Goal: Task Accomplishment & Management: Manage account settings

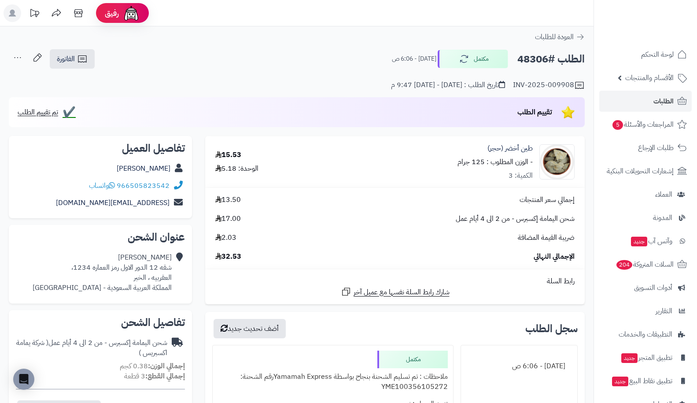
scroll to position [78, 0]
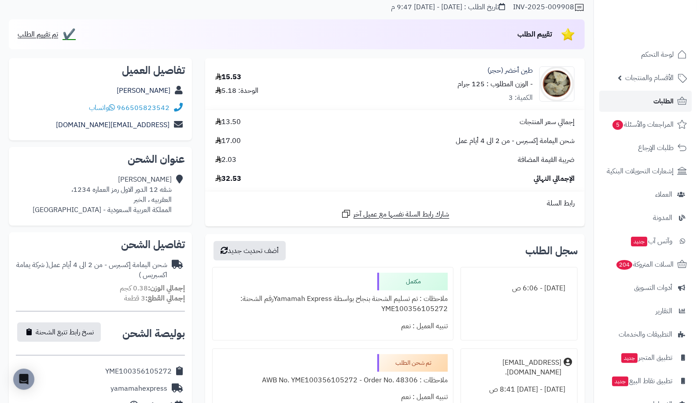
click at [661, 102] on span "الطلبات" at bounding box center [663, 101] width 20 height 12
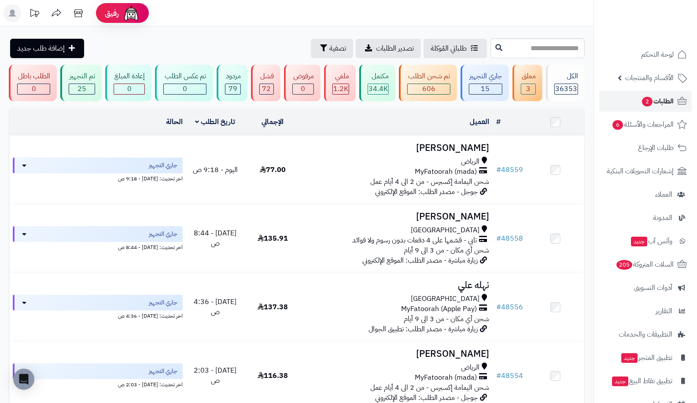
click at [641, 106] on span "الطلبات 2" at bounding box center [657, 101] width 33 height 12
click at [663, 131] on link "المراجعات والأسئلة 6" at bounding box center [645, 124] width 92 height 21
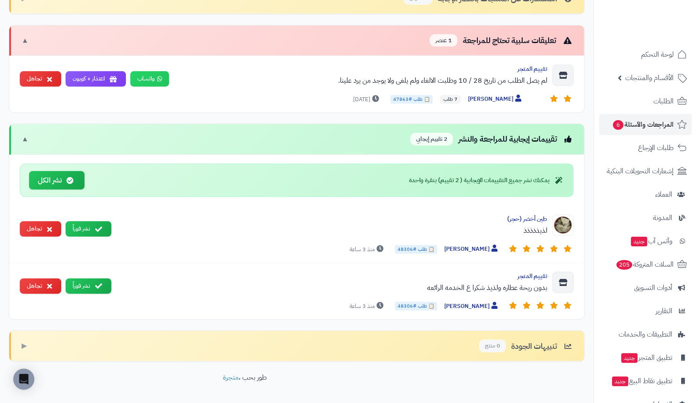
scroll to position [310, 0]
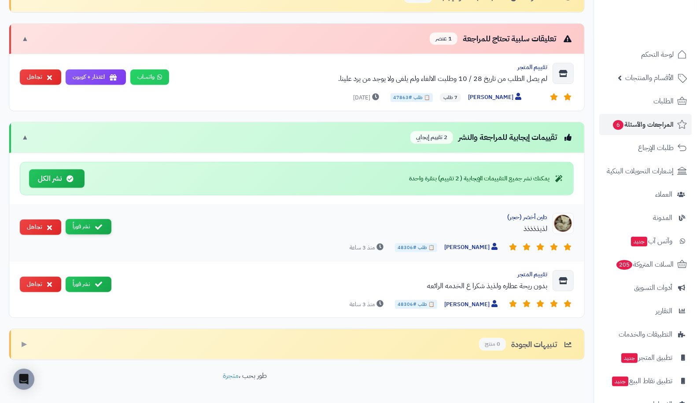
click at [81, 227] on button "نشر فوراً" at bounding box center [89, 226] width 46 height 15
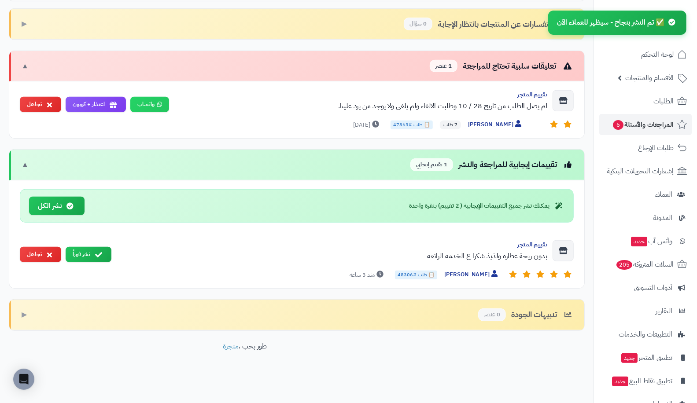
scroll to position [276, 0]
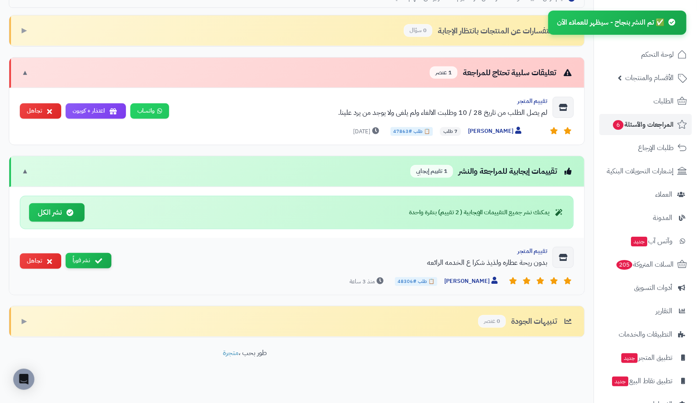
click at [95, 261] on button "نشر فوراً" at bounding box center [89, 260] width 46 height 15
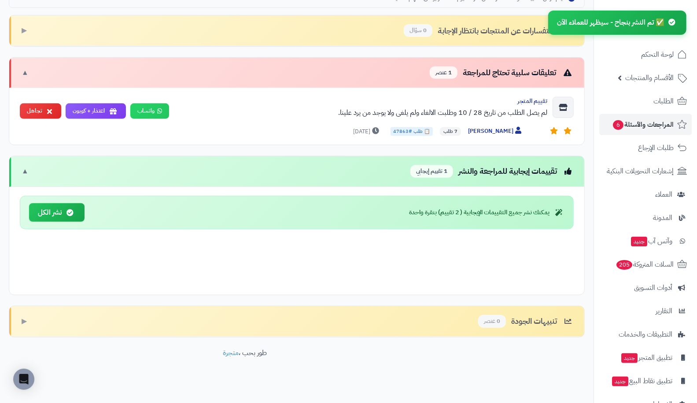
scroll to position [220, 0]
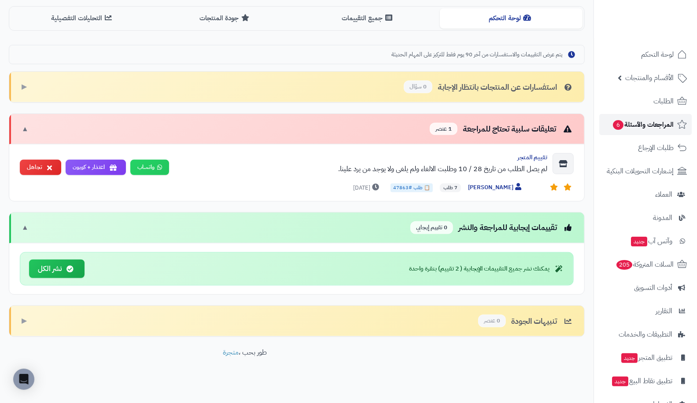
click at [628, 120] on span "المراجعات والأسئلة 6" at bounding box center [643, 124] width 62 height 12
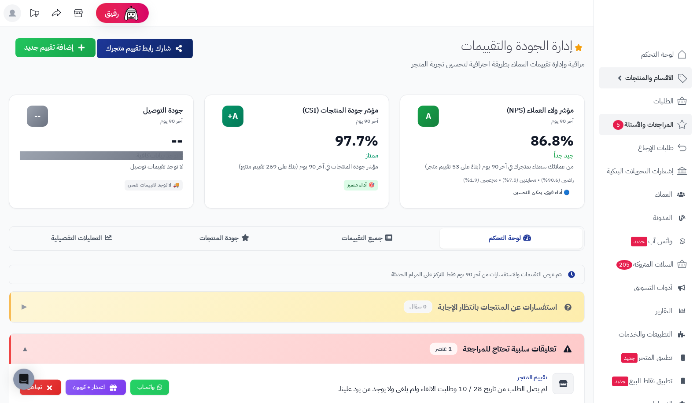
click at [626, 83] on span "الأقسام والمنتجات" at bounding box center [649, 78] width 48 height 12
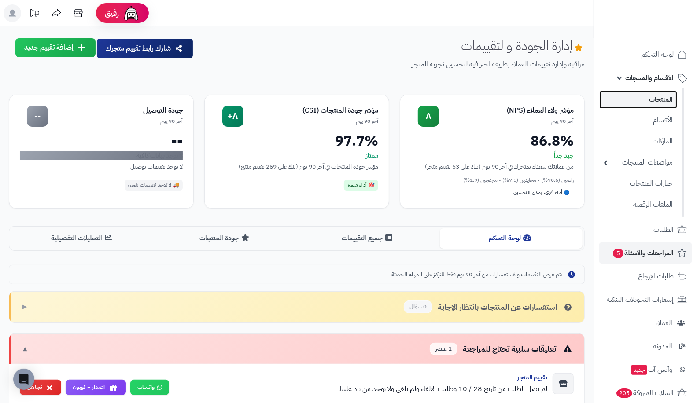
click at [637, 103] on link "المنتجات" at bounding box center [638, 100] width 78 height 18
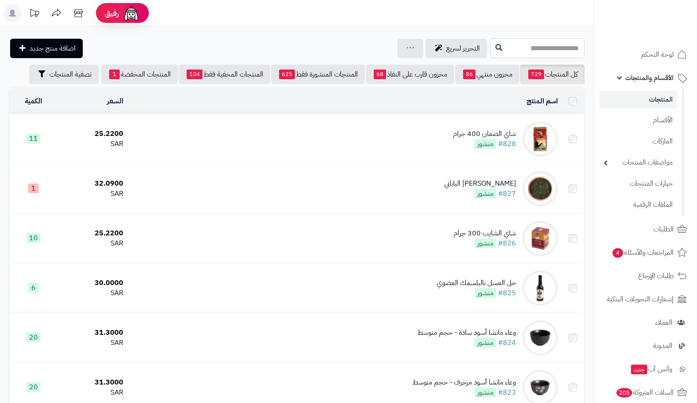
click at [518, 50] on input "text" at bounding box center [537, 48] width 94 height 20
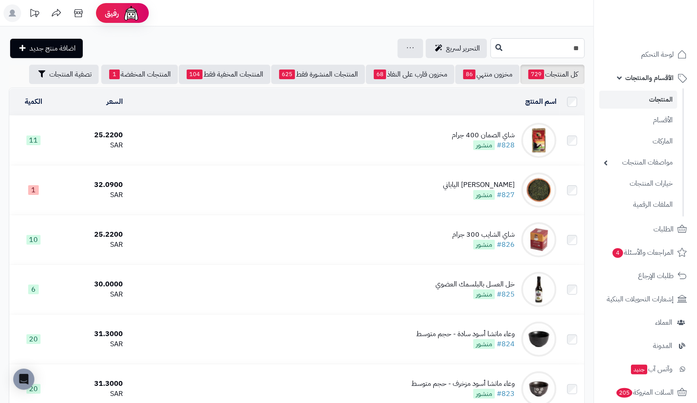
type input "*"
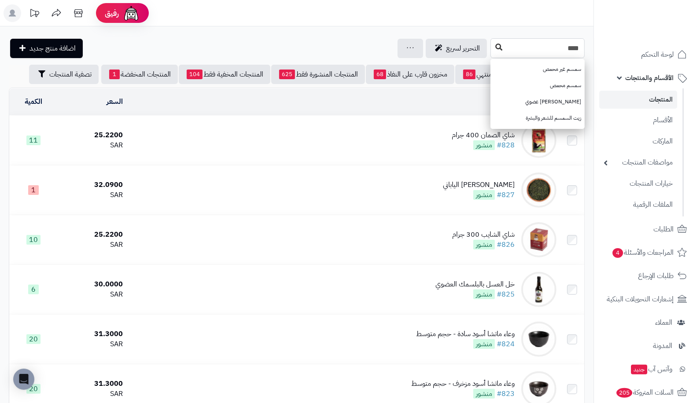
type input "****"
click at [495, 48] on icon at bounding box center [498, 47] width 7 height 7
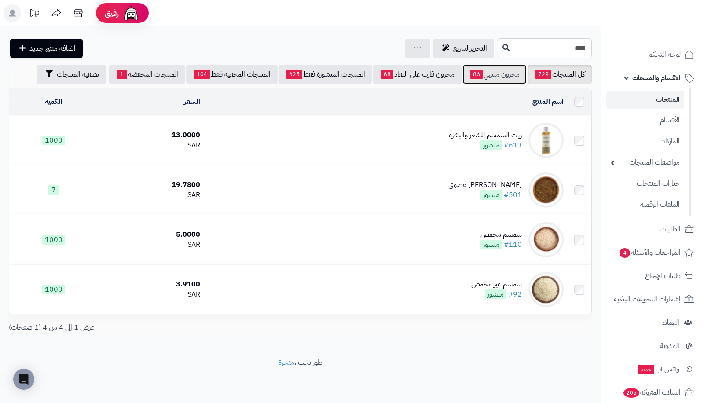
click at [485, 79] on link "مخزون منتهي 86" at bounding box center [495, 74] width 64 height 19
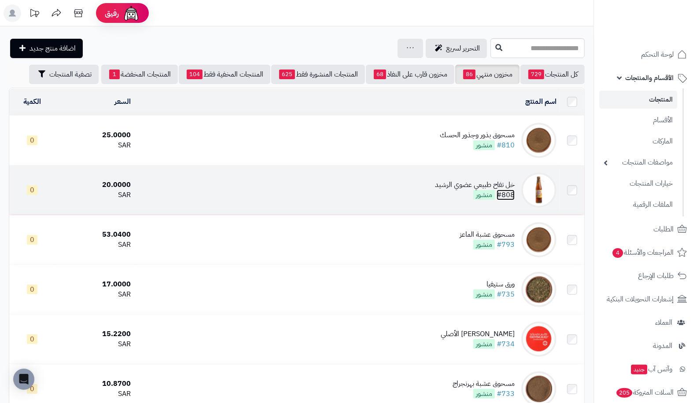
click at [509, 195] on link "#808" at bounding box center [505, 195] width 18 height 11
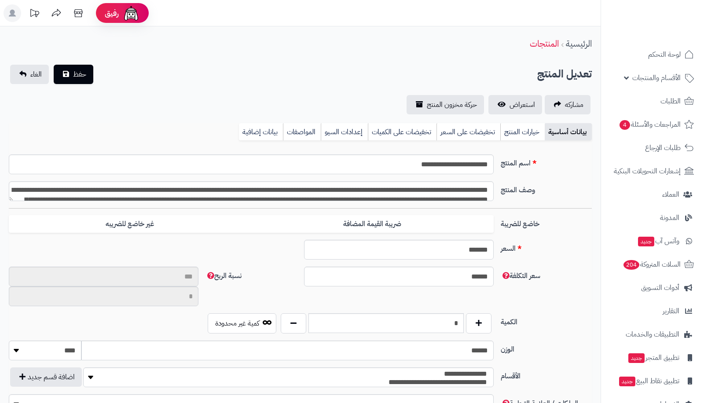
type input "**"
type input "*********"
type input "*****"
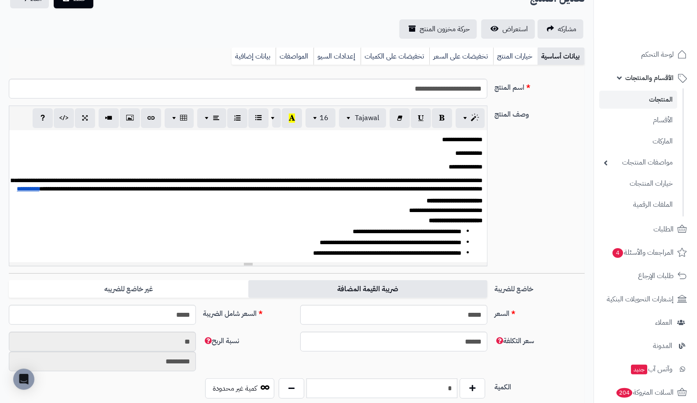
scroll to position [77, 0]
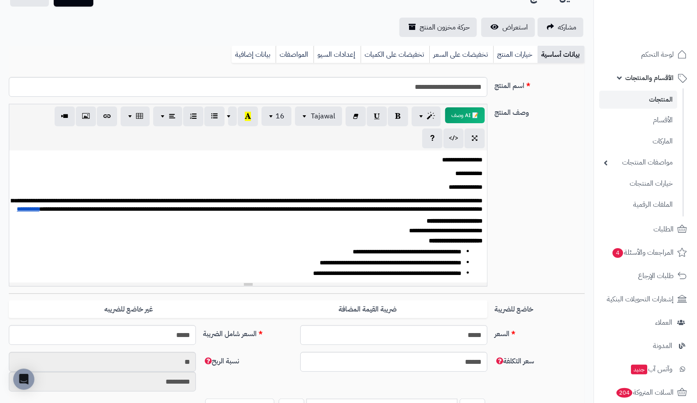
click at [439, 382] on div "سعر التكلفة ****** نسبة الربح ** *********" at bounding box center [296, 375] width 583 height 47
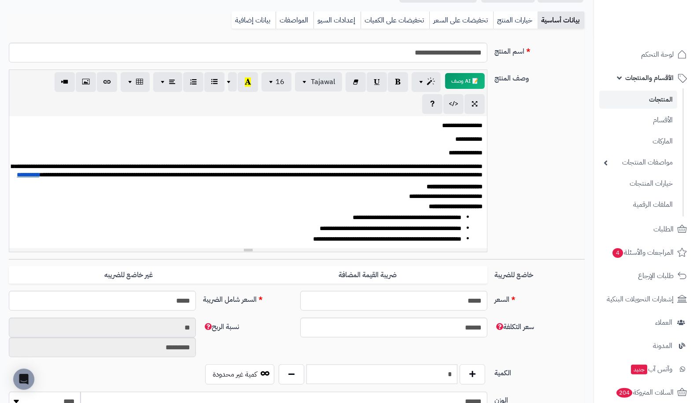
scroll to position [121, 0]
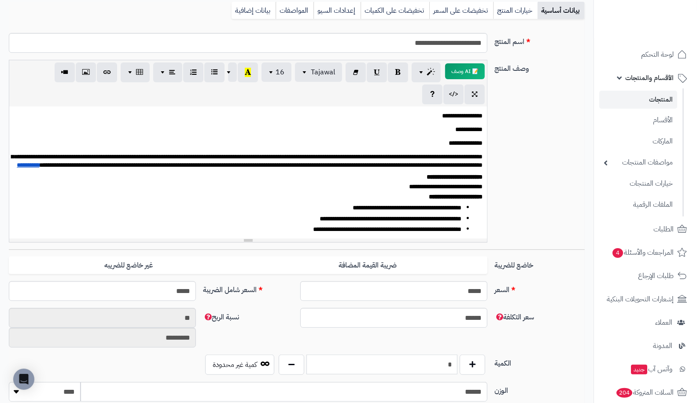
drag, startPoint x: 436, startPoint y: 362, endPoint x: 458, endPoint y: 365, distance: 22.3
click at [458, 365] on input "*" at bounding box center [381, 365] width 151 height 20
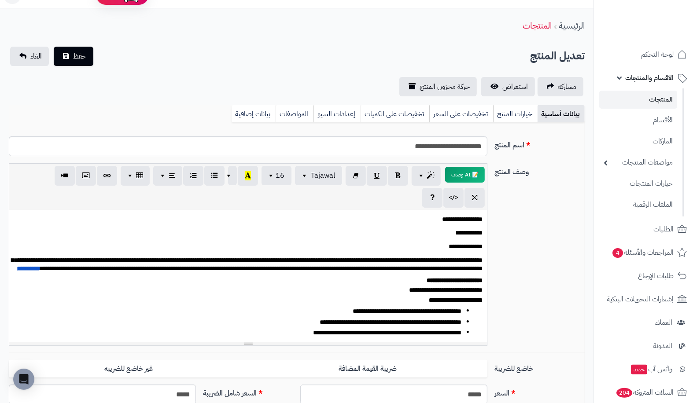
scroll to position [0, 0]
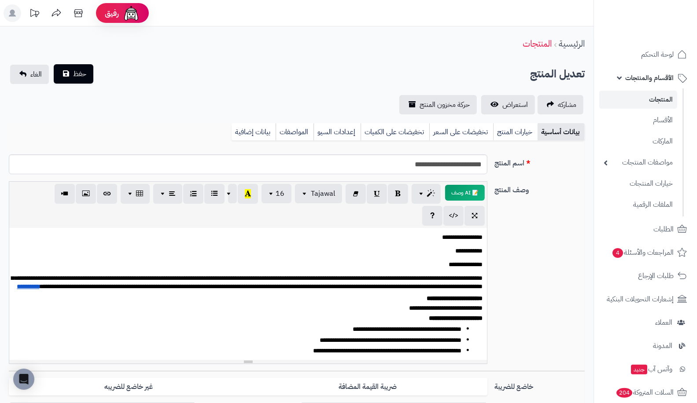
type input "**"
click at [78, 77] on span "حفظ" at bounding box center [79, 74] width 13 height 11
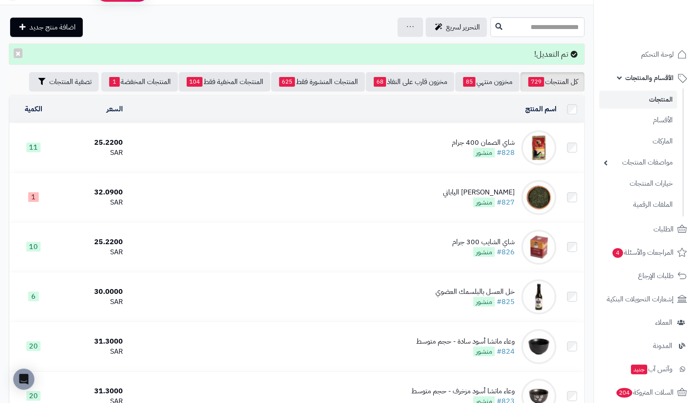
scroll to position [52, 0]
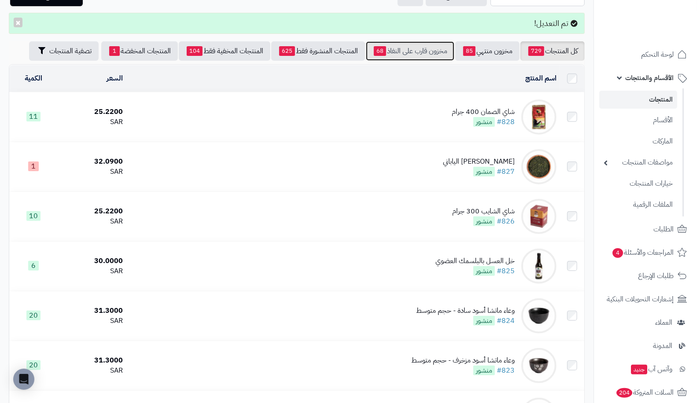
click at [448, 45] on link "مخزون قارب على النفاذ 68" at bounding box center [410, 50] width 88 height 19
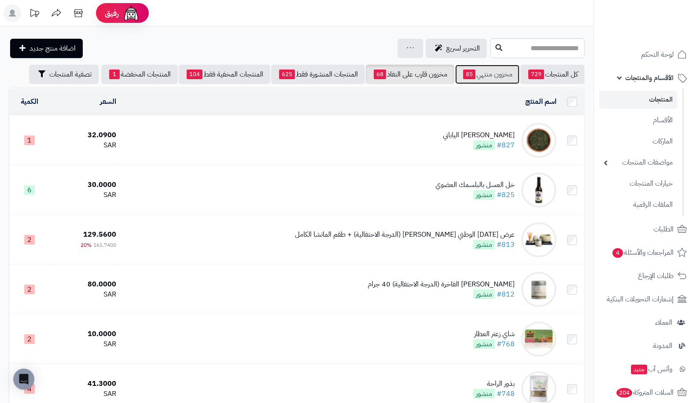
click at [463, 73] on span "85" at bounding box center [469, 75] width 12 height 10
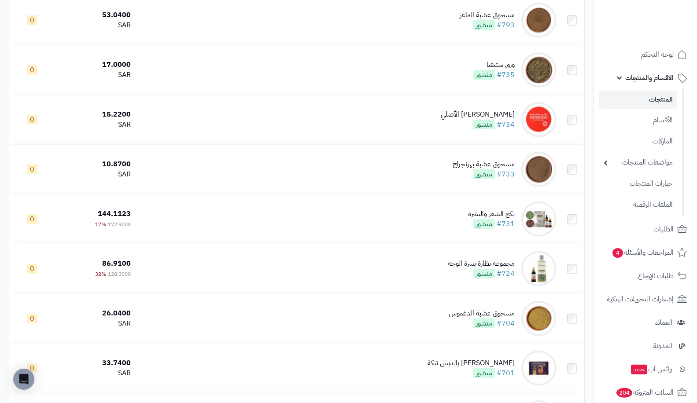
scroll to position [175, 0]
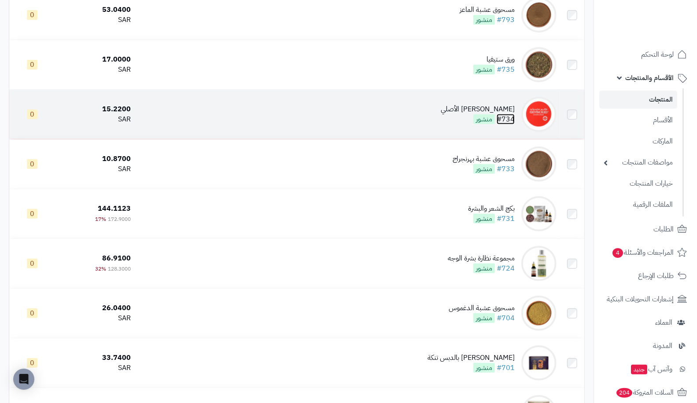
click at [504, 121] on link "#734" at bounding box center [505, 119] width 18 height 11
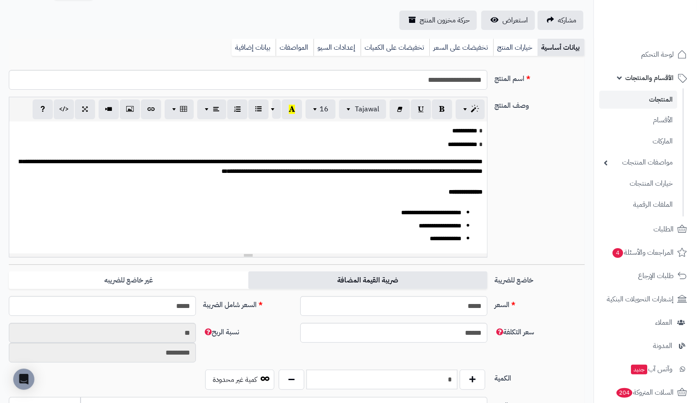
scroll to position [98, 0]
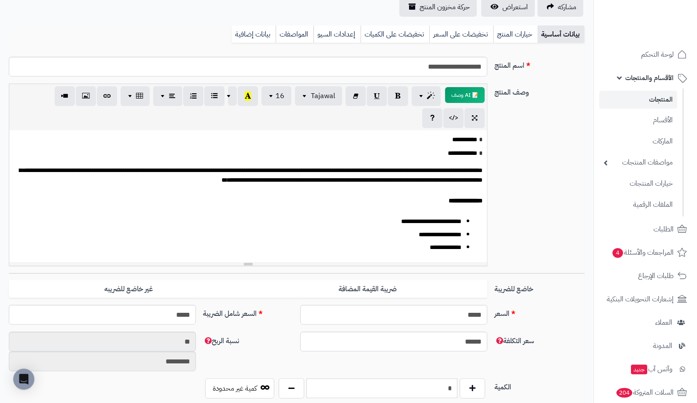
drag, startPoint x: 426, startPoint y: 356, endPoint x: 474, endPoint y: 365, distance: 49.1
click at [474, 365] on div "سعر التكلفة ****** نسبة الربح ** *********" at bounding box center [296, 355] width 583 height 47
drag, startPoint x: 441, startPoint y: 382, endPoint x: 466, endPoint y: 386, distance: 26.3
click at [466, 386] on div "*" at bounding box center [381, 388] width 211 height 20
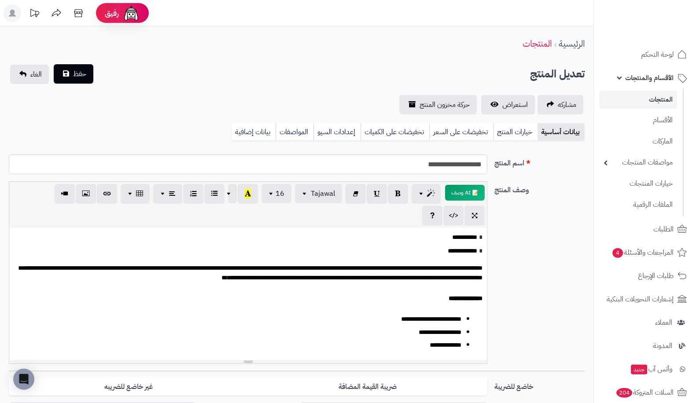
type input "**"
click at [75, 72] on span "حفظ" at bounding box center [79, 74] width 13 height 11
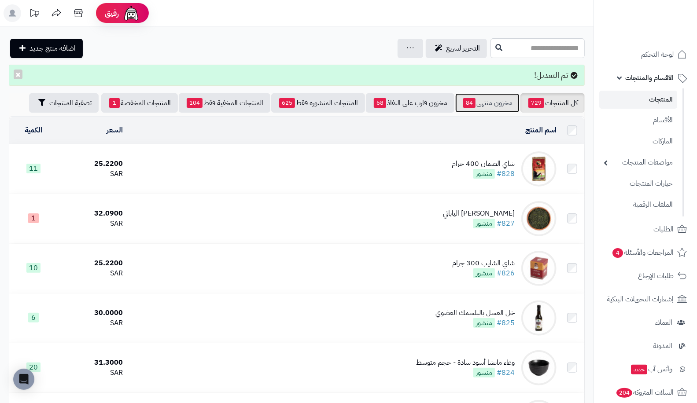
click at [472, 103] on span "84" at bounding box center [469, 103] width 12 height 10
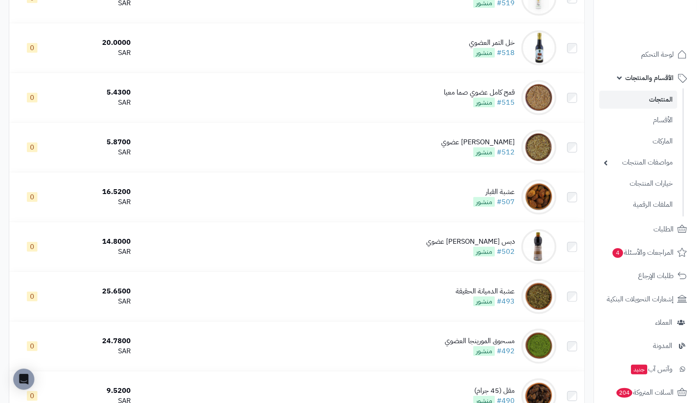
scroll to position [2453, 0]
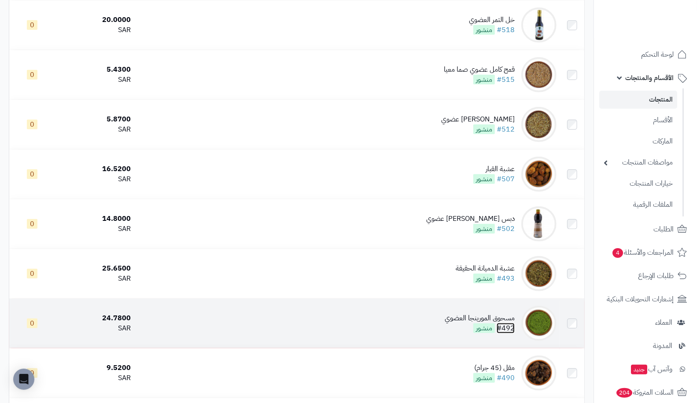
click at [504, 331] on link "#492" at bounding box center [505, 328] width 18 height 11
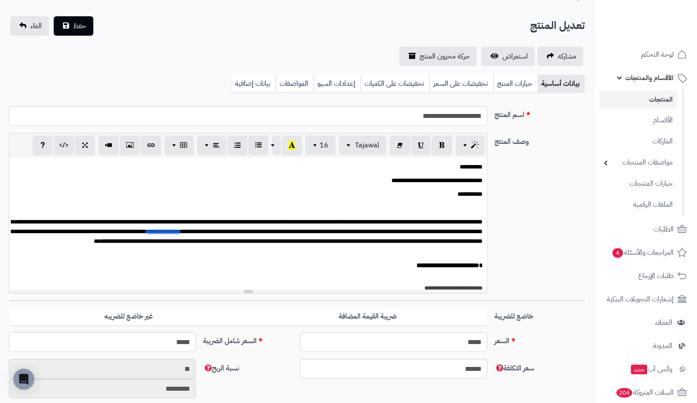
scroll to position [162, 0]
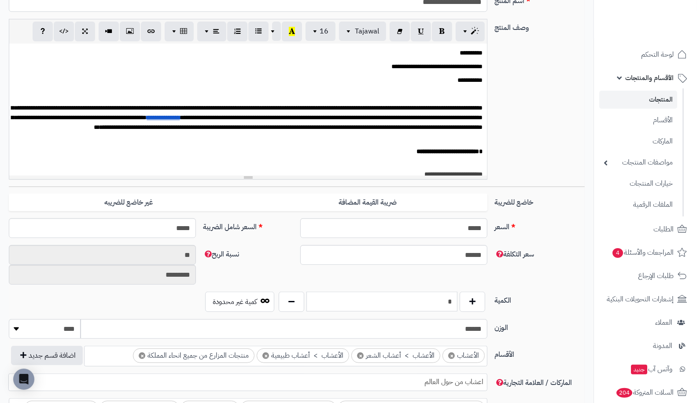
click at [411, 305] on input "*" at bounding box center [381, 302] width 151 height 20
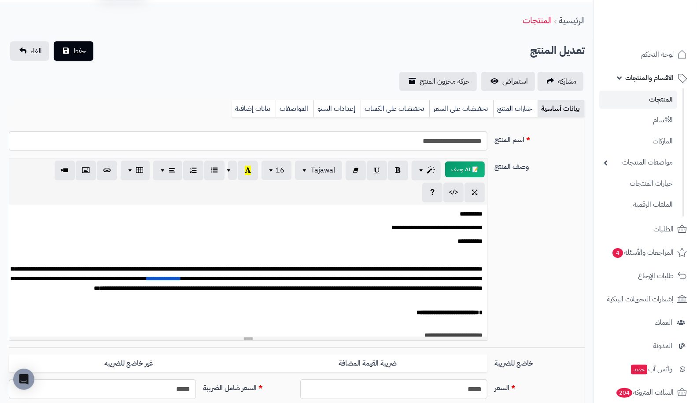
scroll to position [0, 0]
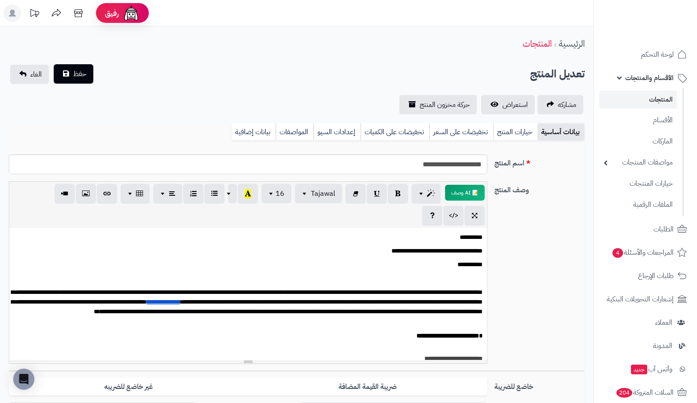
type input "**"
click at [79, 72] on span "حفظ" at bounding box center [79, 74] width 13 height 11
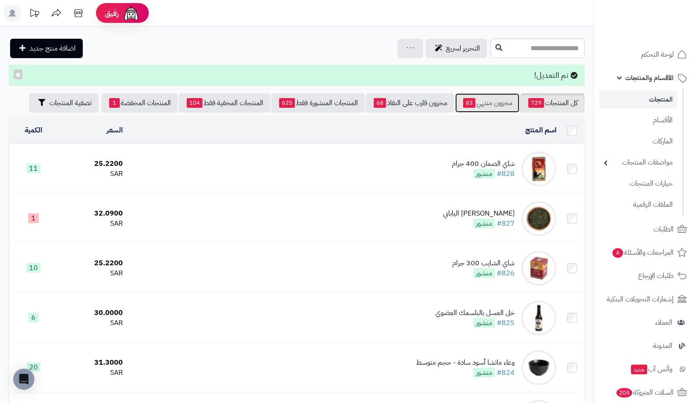
click at [471, 104] on span "83" at bounding box center [469, 103] width 12 height 10
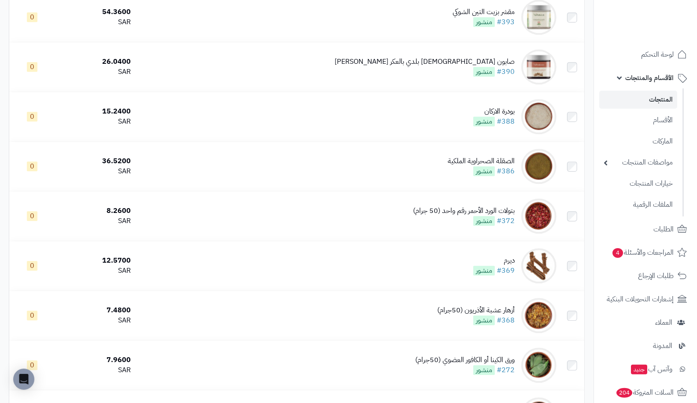
scroll to position [3495, 0]
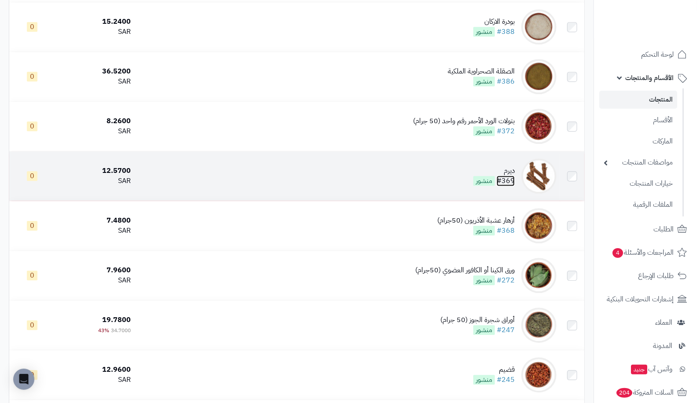
click at [507, 184] on link "#369" at bounding box center [505, 181] width 18 height 11
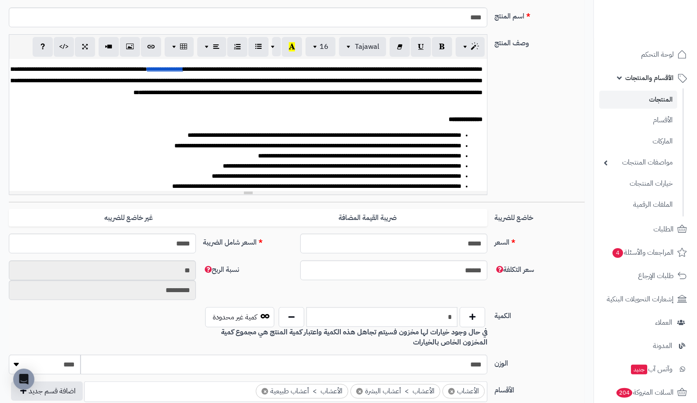
scroll to position [173, 0]
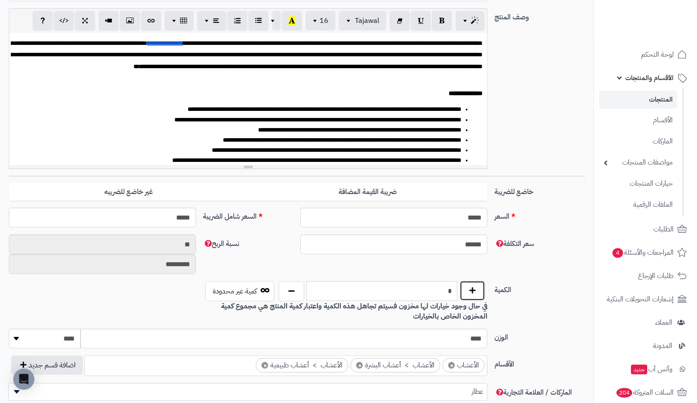
click at [464, 285] on button "button" at bounding box center [472, 291] width 26 height 20
type input "*"
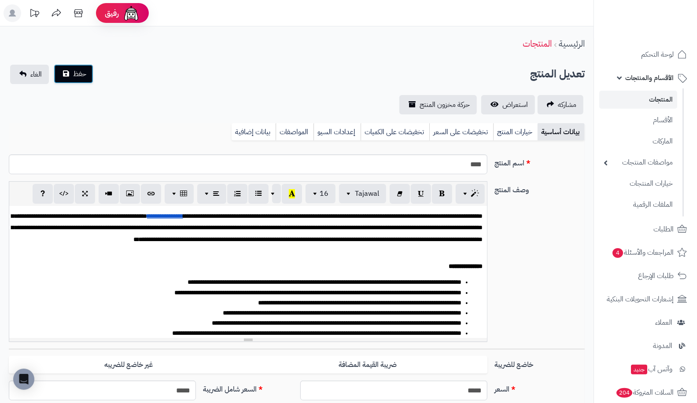
click at [79, 75] on span "حفظ" at bounding box center [79, 74] width 13 height 11
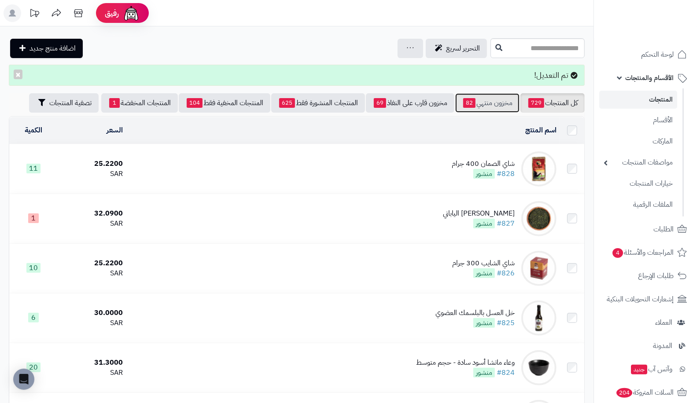
click at [488, 99] on link "مخزون منتهي 82" at bounding box center [487, 102] width 64 height 19
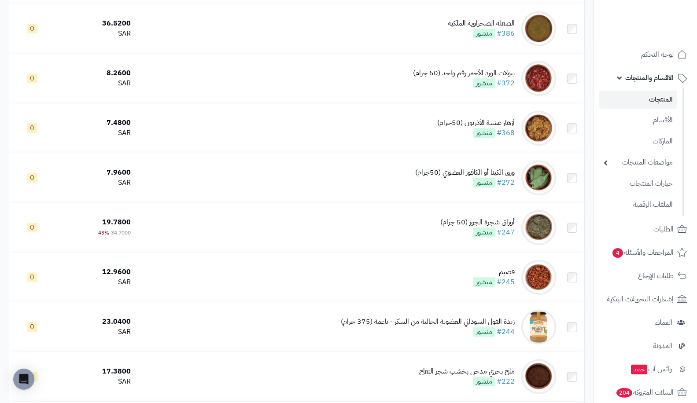
scroll to position [3880, 0]
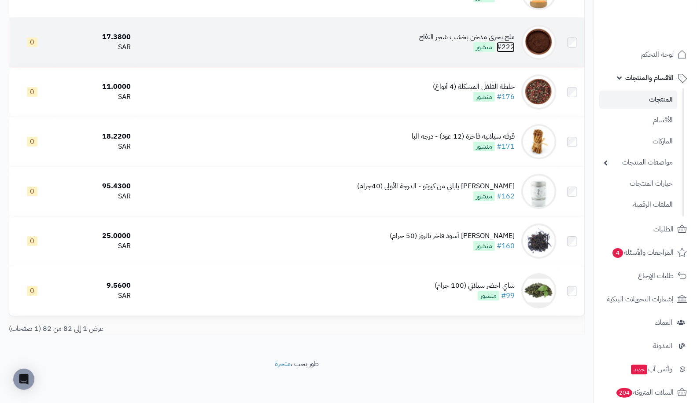
click at [512, 48] on link "#222" at bounding box center [505, 47] width 18 height 11
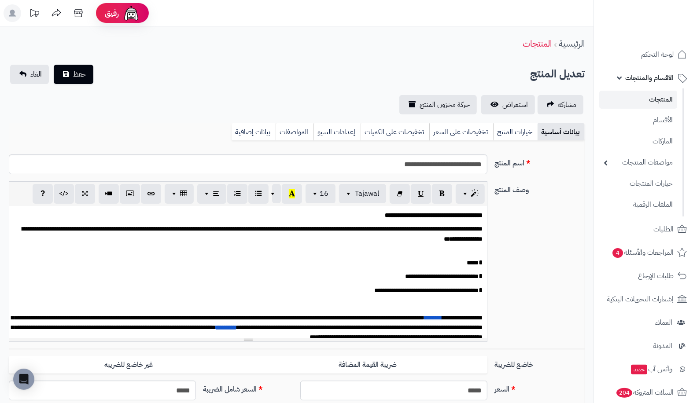
scroll to position [126, 0]
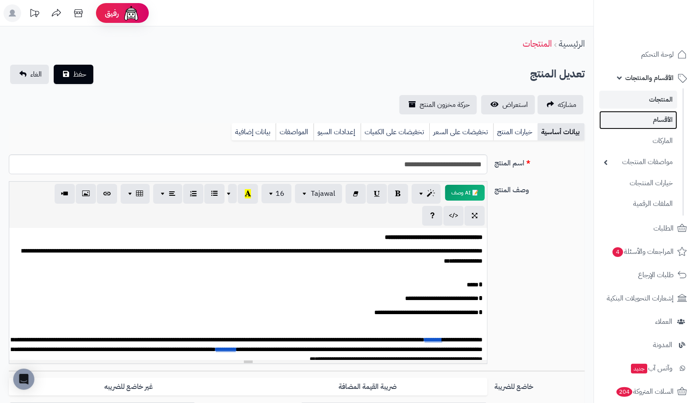
click at [650, 123] on link "الأقسام" at bounding box center [638, 120] width 78 height 18
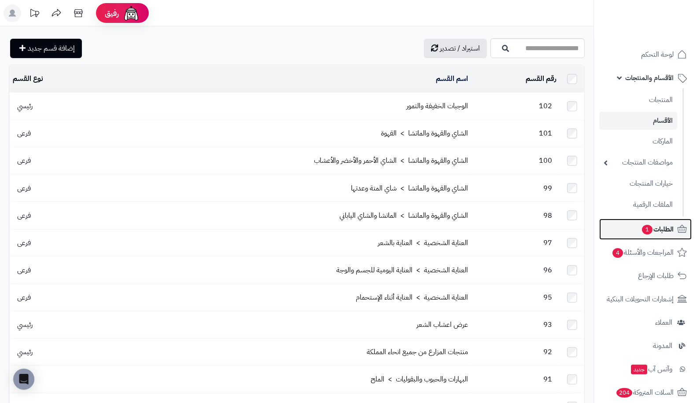
click at [657, 225] on span "الطلبات 1" at bounding box center [657, 229] width 33 height 12
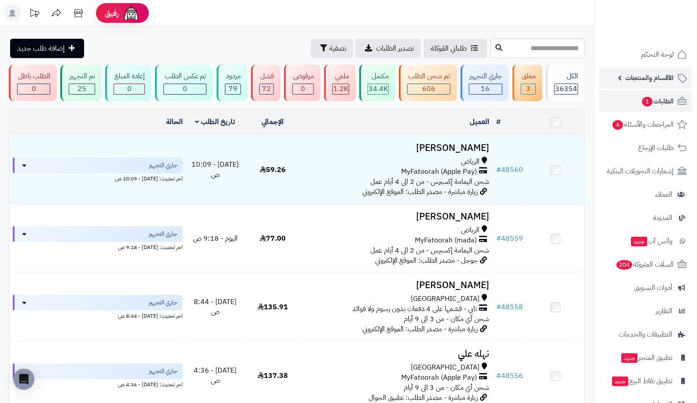
click at [652, 76] on span "الأقسام والمنتجات" at bounding box center [649, 78] width 48 height 12
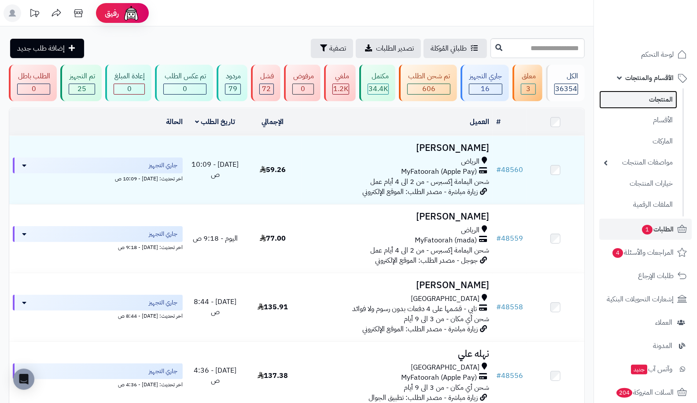
click at [661, 106] on link "المنتجات" at bounding box center [638, 100] width 78 height 18
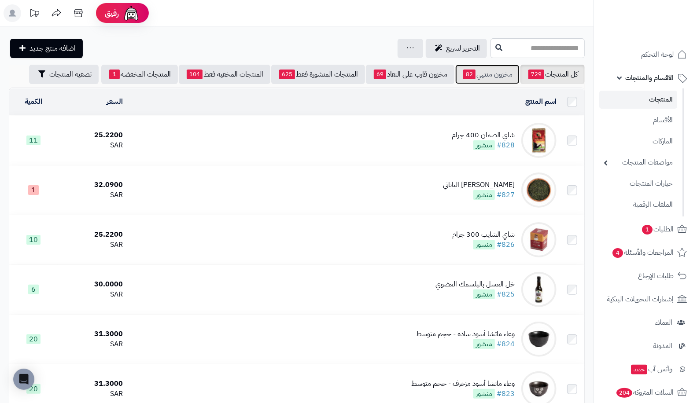
click at [485, 74] on link "مخزون منتهي 82" at bounding box center [487, 74] width 64 height 19
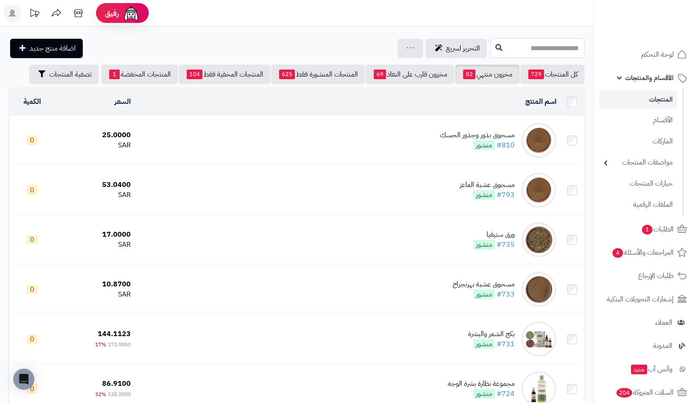
click at [492, 51] on input "text" at bounding box center [537, 48] width 94 height 20
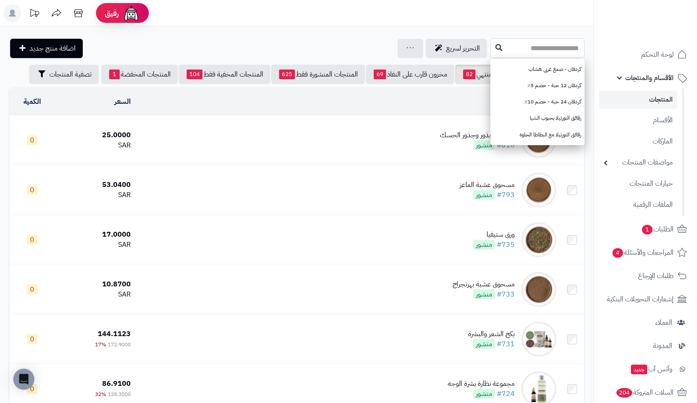
type input "*"
type input "***"
click at [495, 48] on icon at bounding box center [498, 47] width 7 height 7
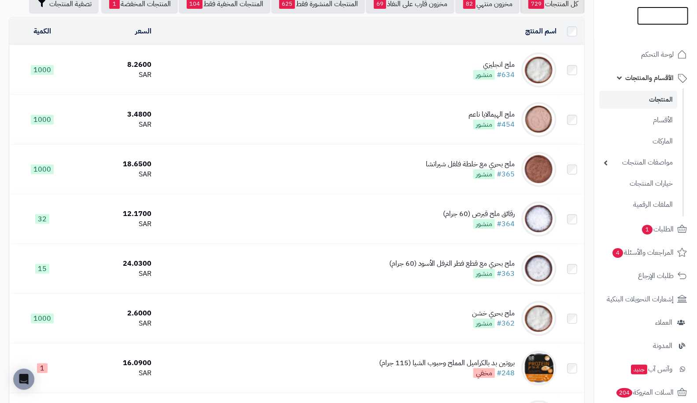
scroll to position [74, 0]
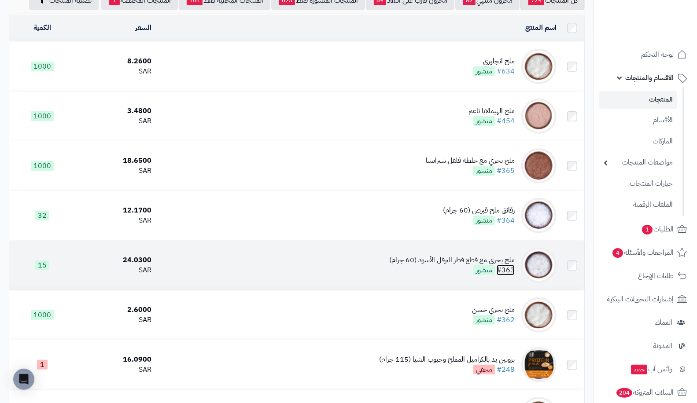
click at [509, 274] on link "#363" at bounding box center [505, 270] width 18 height 11
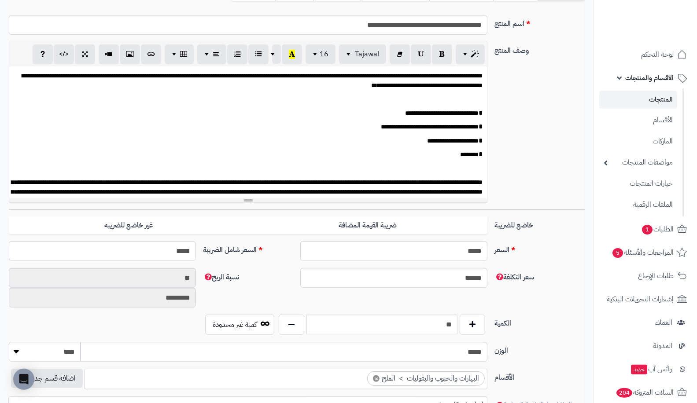
scroll to position [141, 0]
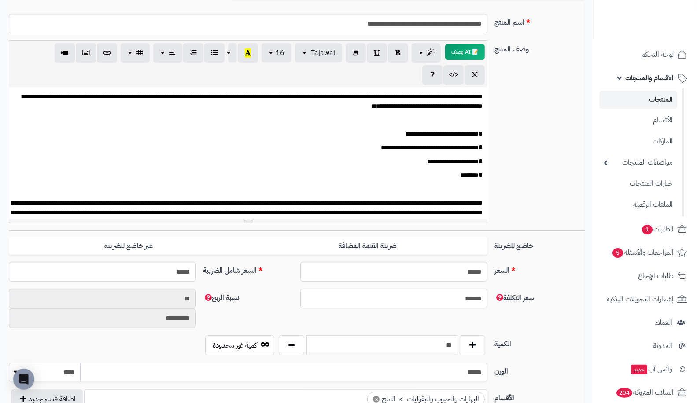
click at [363, 325] on div "سعر التكلفة ****** نسبة الربح ** *********" at bounding box center [296, 312] width 583 height 47
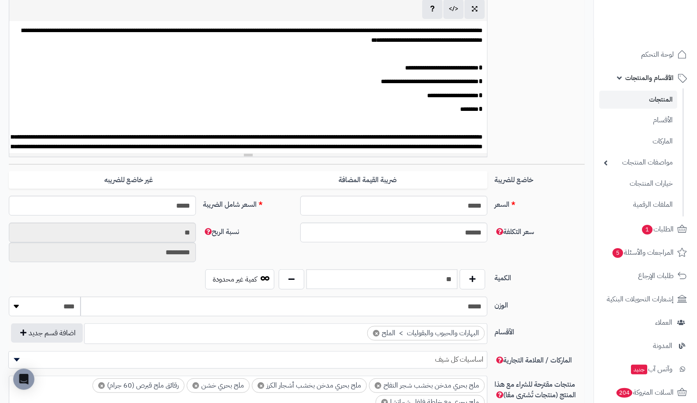
scroll to position [206, 0]
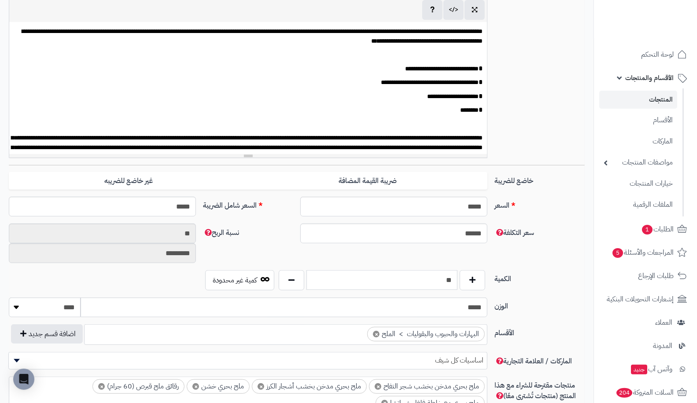
click at [414, 277] on input "**" at bounding box center [381, 280] width 151 height 20
type input "*"
type input "**"
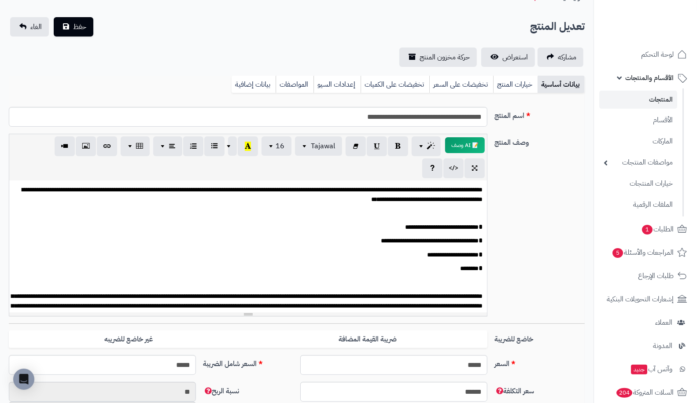
scroll to position [48, 0]
click at [511, 83] on link "خيارات المنتج" at bounding box center [515, 85] width 44 height 18
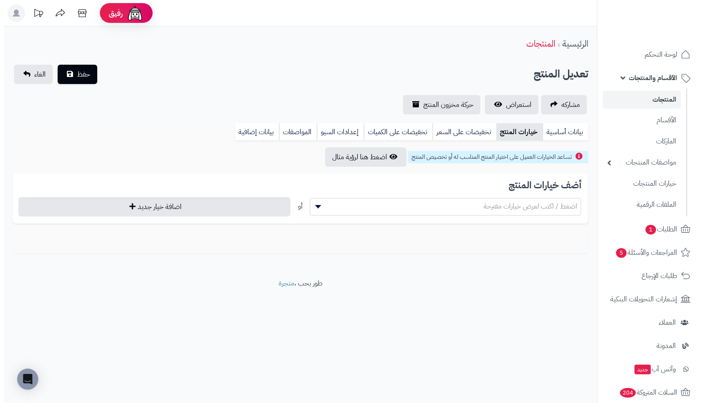
scroll to position [0, 0]
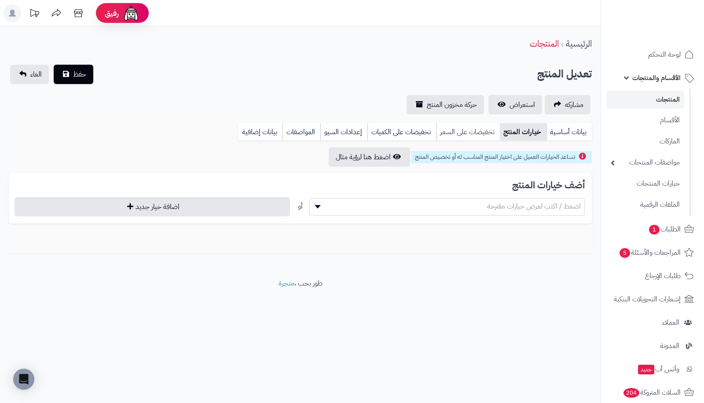
click at [458, 133] on link "تخفيضات على السعر" at bounding box center [468, 132] width 64 height 18
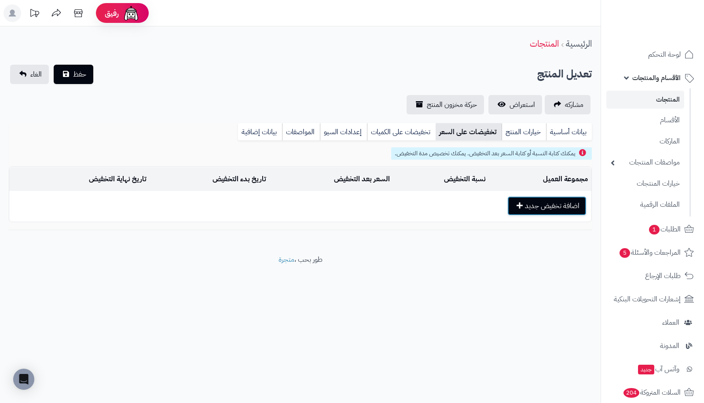
click at [520, 198] on button "اضافة تخفيض جديد" at bounding box center [546, 205] width 79 height 19
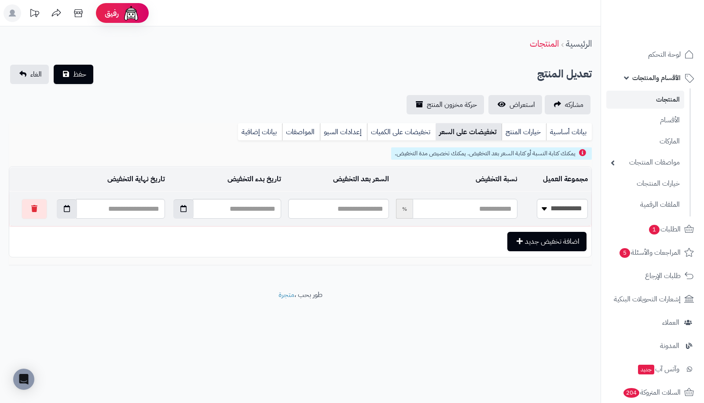
click at [457, 208] on input "text" at bounding box center [465, 209] width 104 height 20
type input "*"
type input "*****"
type input "**"
type input "*****"
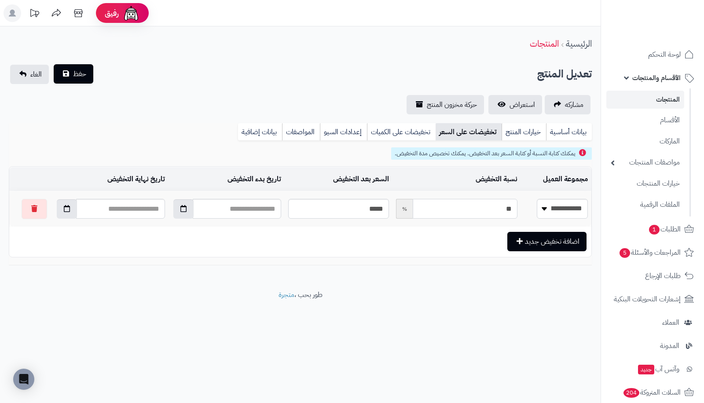
type input "**"
click at [73, 73] on span "حفظ" at bounding box center [79, 74] width 13 height 11
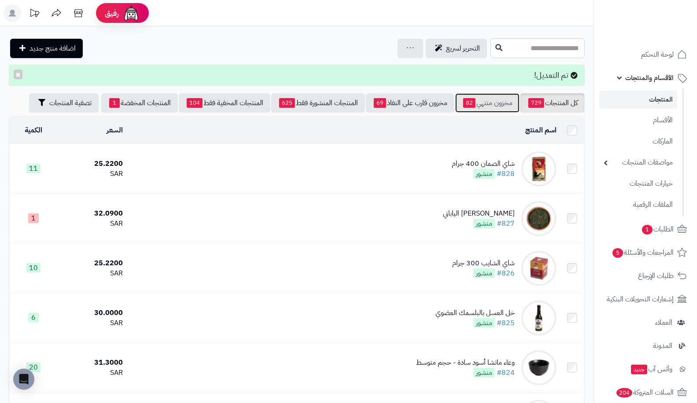
click at [485, 99] on link "مخزون منتهي 82" at bounding box center [487, 102] width 64 height 19
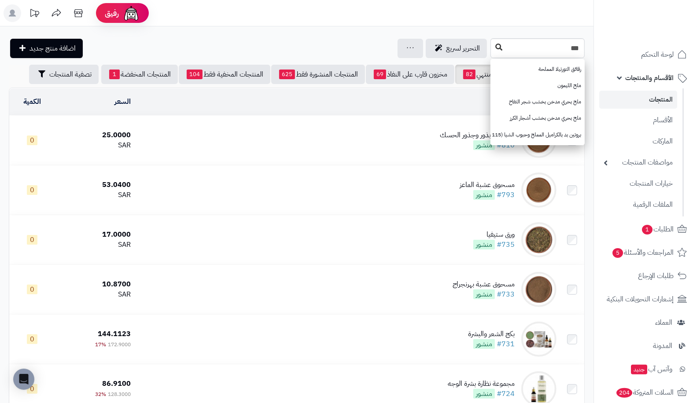
type input "***"
click at [495, 48] on icon at bounding box center [498, 47] width 7 height 7
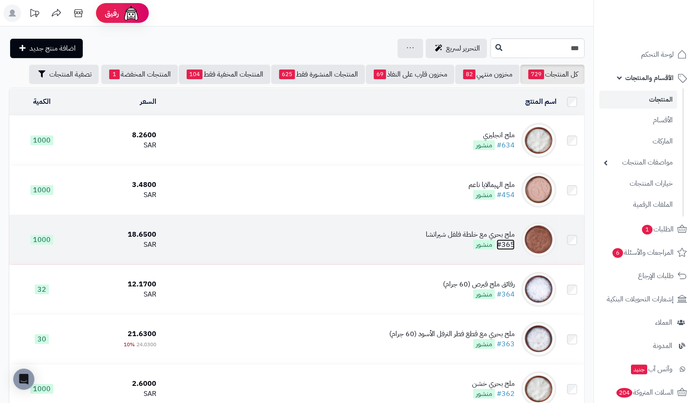
click at [502, 243] on link "#365" at bounding box center [505, 244] width 18 height 11
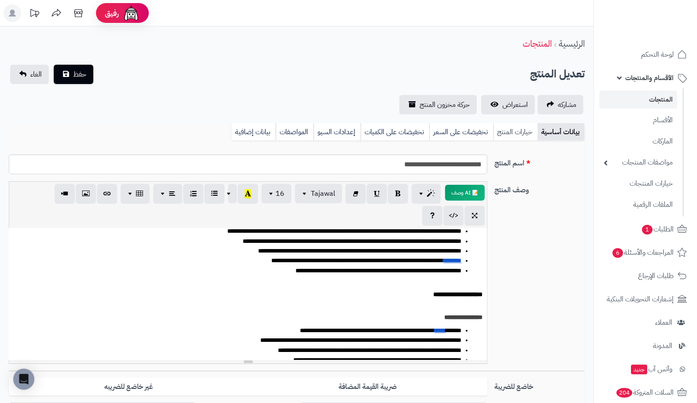
click at [505, 133] on link "خيارات المنتج" at bounding box center [515, 132] width 44 height 18
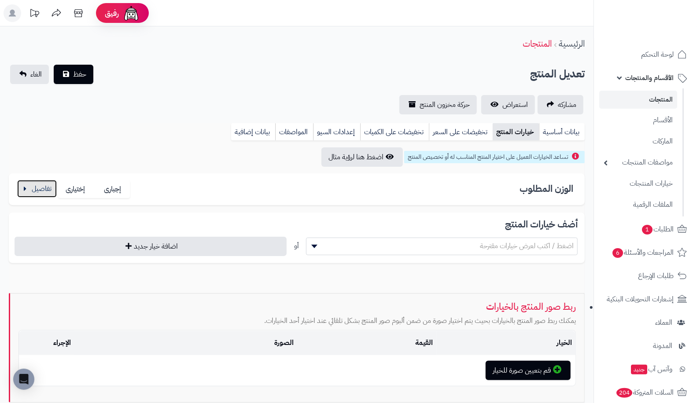
click at [33, 191] on button "button" at bounding box center [37, 189] width 40 height 18
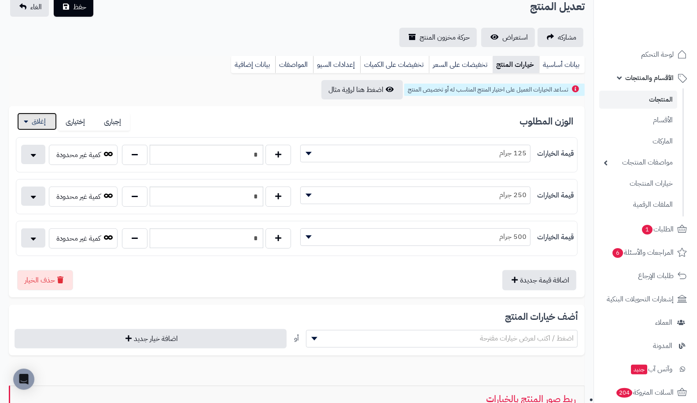
scroll to position [67, 0]
click at [202, 155] on input "*" at bounding box center [207, 155] width 114 height 20
type input "*"
click at [230, 190] on input "*" at bounding box center [207, 197] width 114 height 20
type input "*"
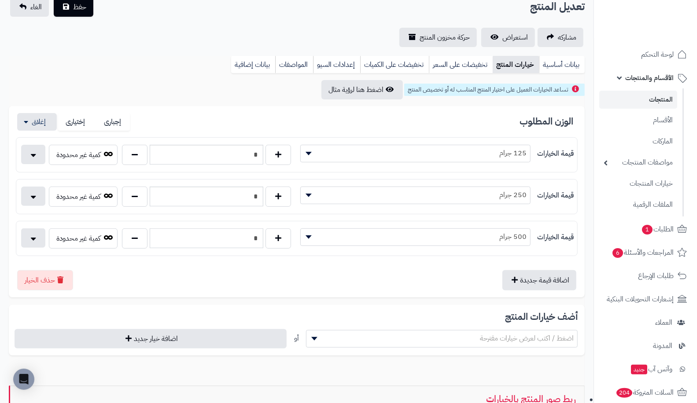
click at [219, 238] on input "*" at bounding box center [207, 238] width 114 height 20
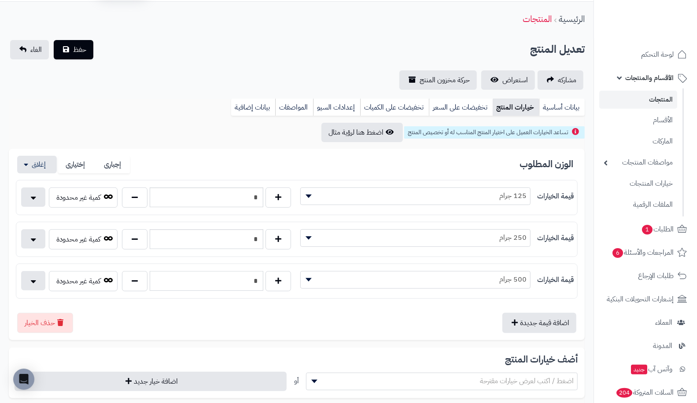
scroll to position [0, 0]
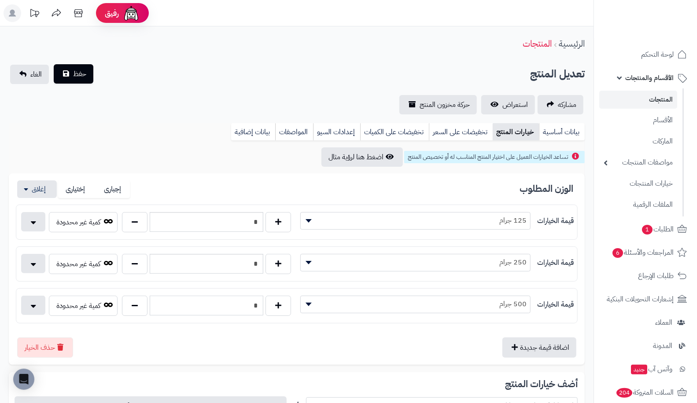
type input "*"
click at [73, 74] on span "حفظ" at bounding box center [79, 74] width 13 height 11
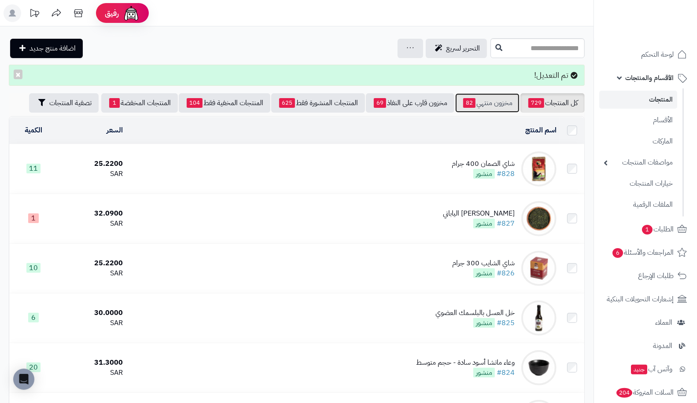
click at [485, 111] on link "مخزون منتهي 82" at bounding box center [487, 102] width 64 height 19
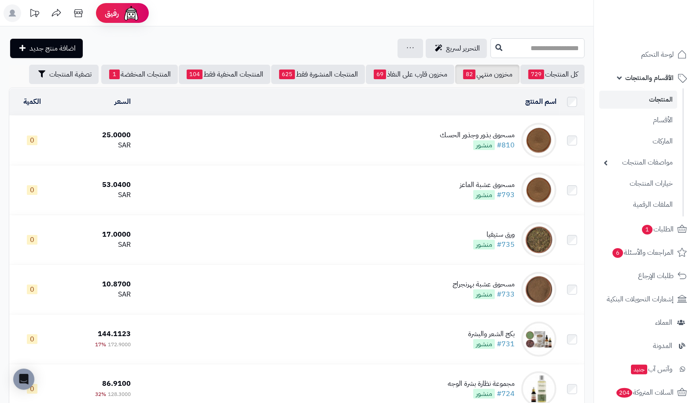
click at [512, 50] on input "text" at bounding box center [537, 48] width 94 height 20
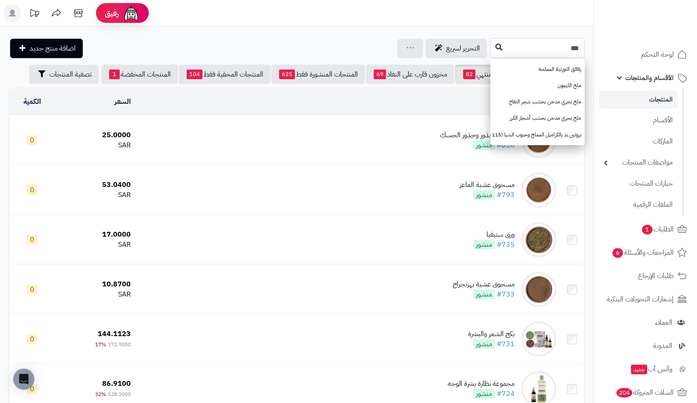
type input "***"
click at [492, 40] on button at bounding box center [498, 47] width 13 height 17
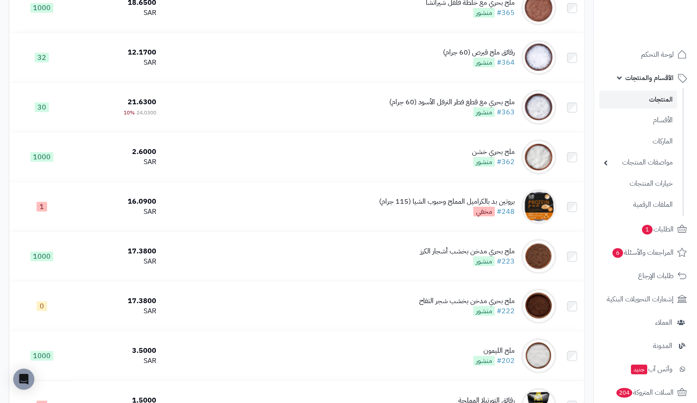
scroll to position [245, 0]
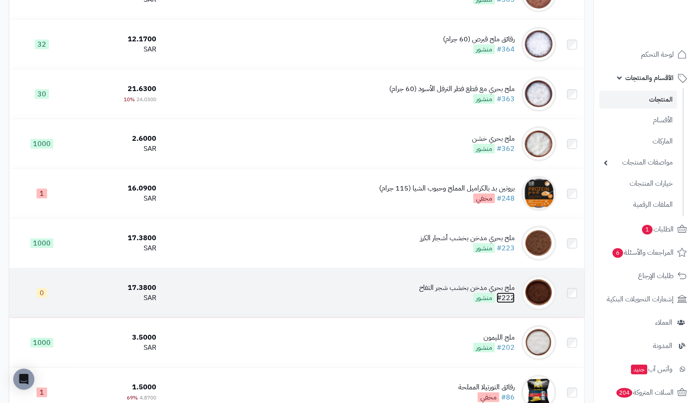
click at [505, 300] on link "#222" at bounding box center [505, 298] width 18 height 11
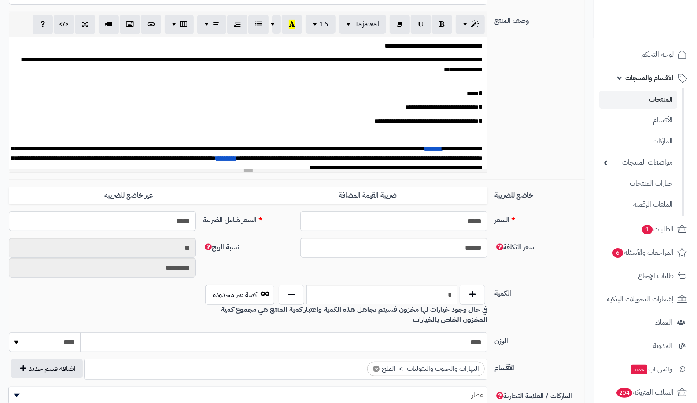
scroll to position [126, 0]
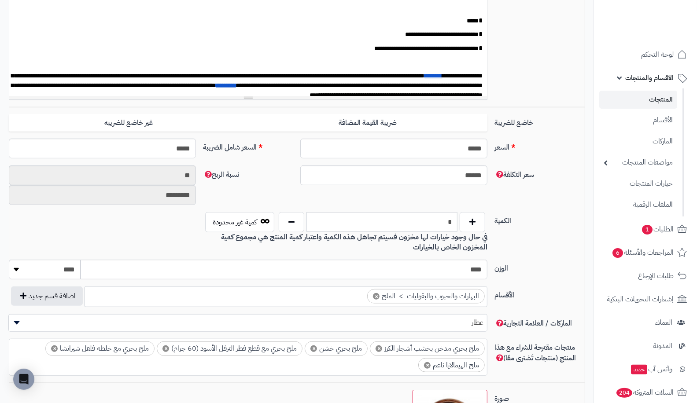
type input "*"
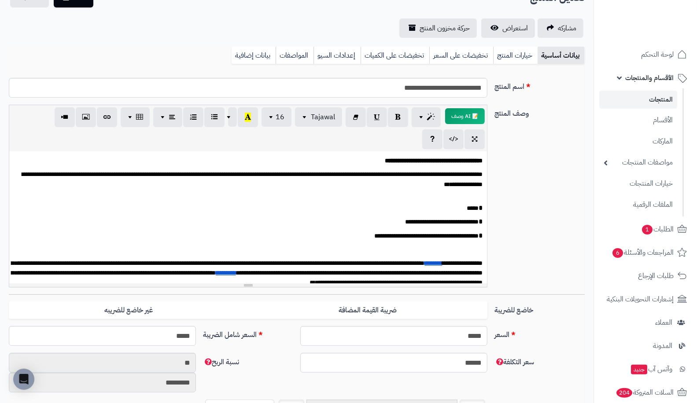
scroll to position [0, 0]
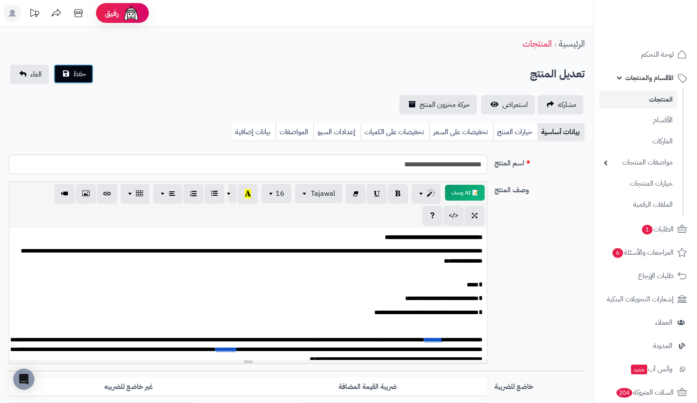
click at [74, 74] on span "حفظ" at bounding box center [79, 74] width 13 height 11
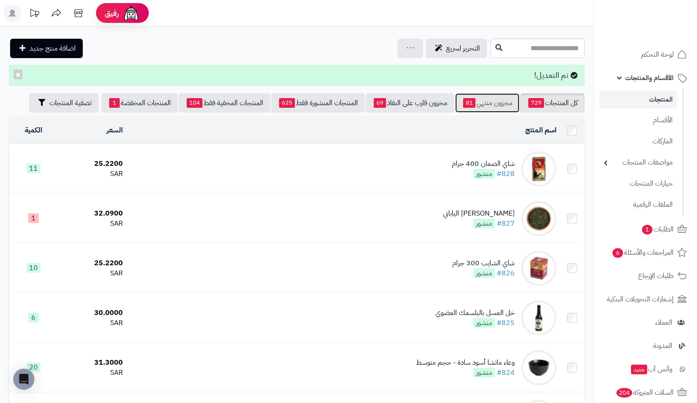
click at [467, 98] on span "81" at bounding box center [469, 103] width 12 height 10
